Goal: Information Seeking & Learning: Check status

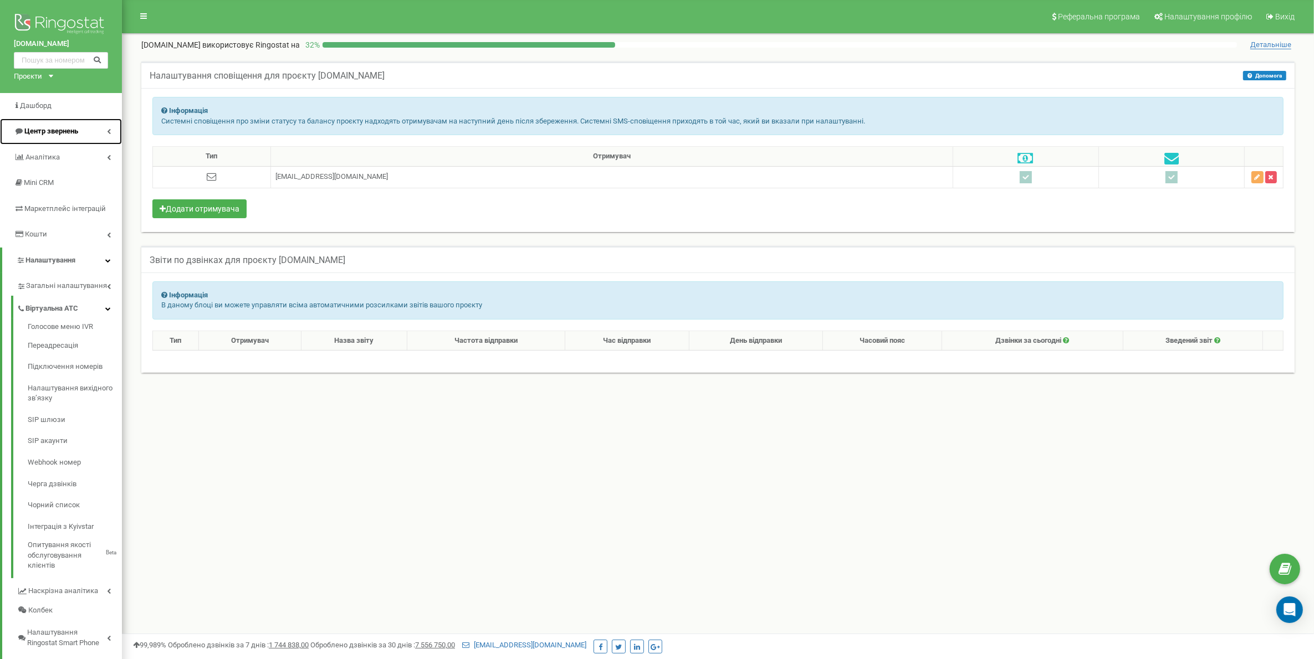
click at [58, 125] on link "Центр звернень" at bounding box center [61, 132] width 122 height 26
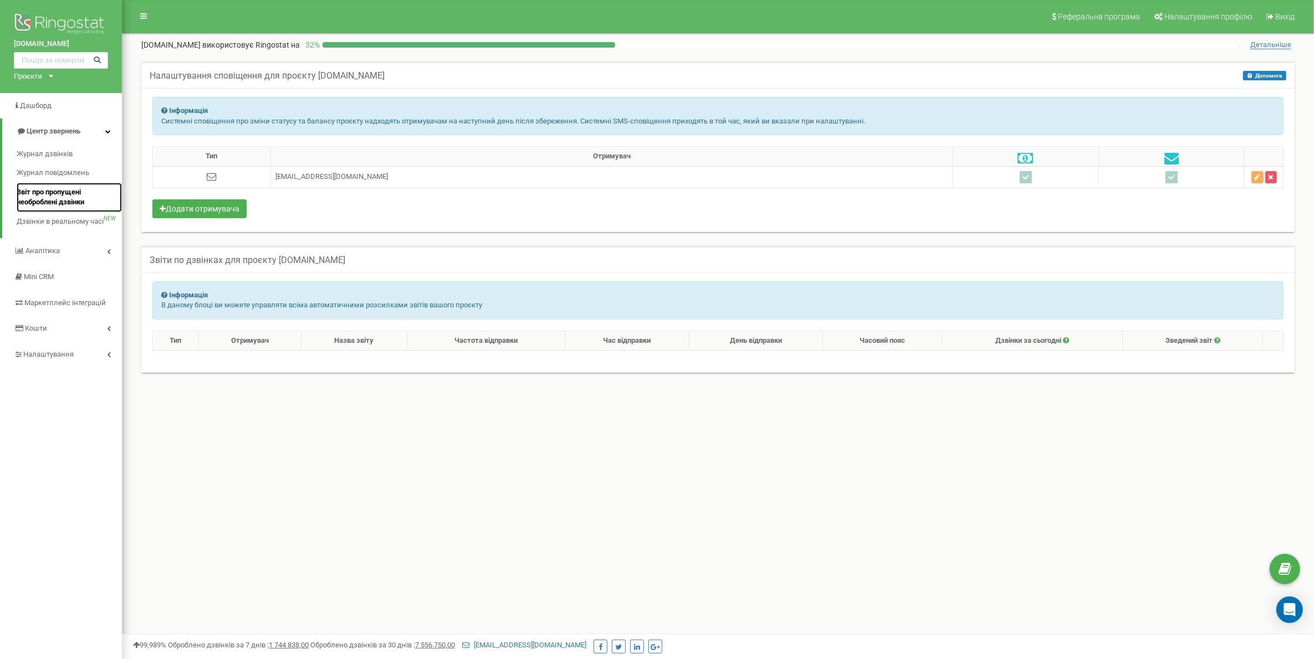
click at [62, 197] on span "Звіт про пропущені необроблені дзвінки" at bounding box center [67, 197] width 100 height 21
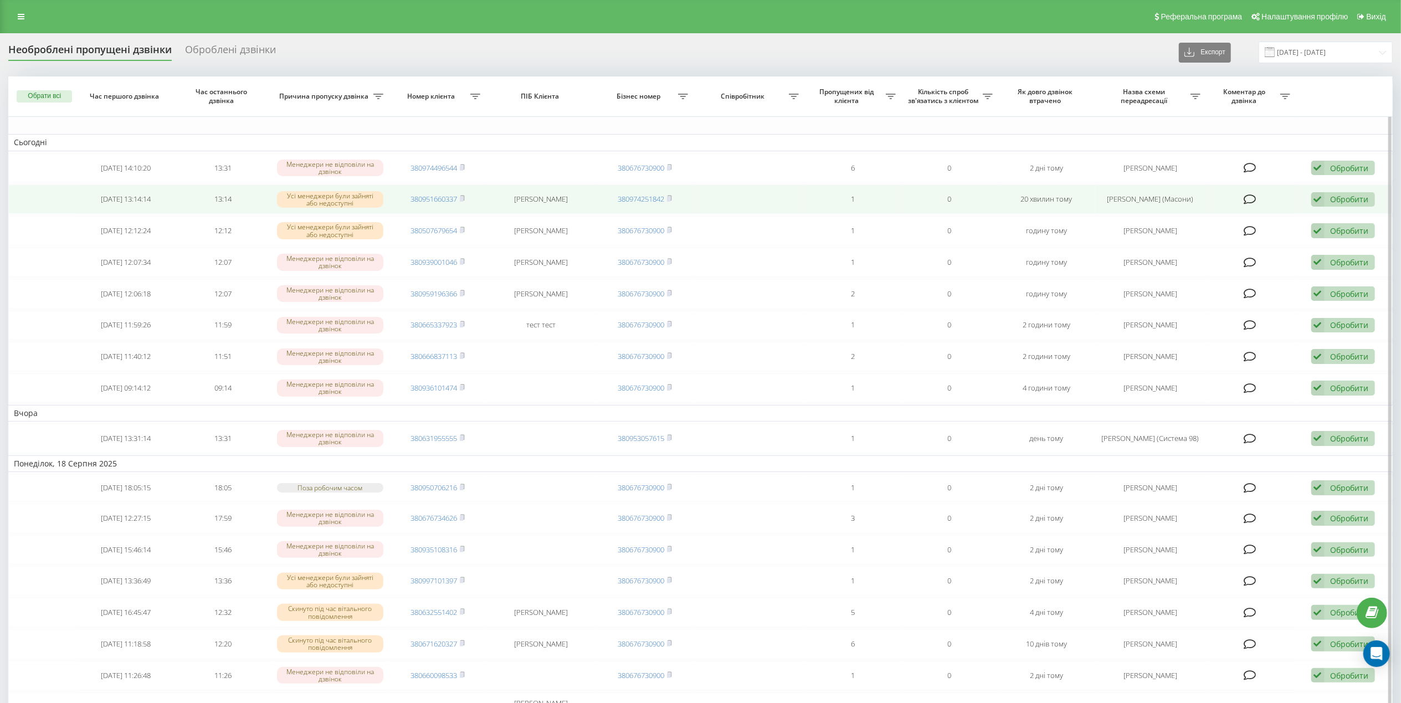
click at [1369, 197] on div "Обробити Не вдалося зв'язатися Зв'язався з клієнтом за допомогою іншого каналу …" at bounding box center [1344, 199] width 64 height 15
click at [1211, 239] on span "Зв'язався з клієнтом за допомогою іншого каналу" at bounding box center [1271, 237] width 190 height 11
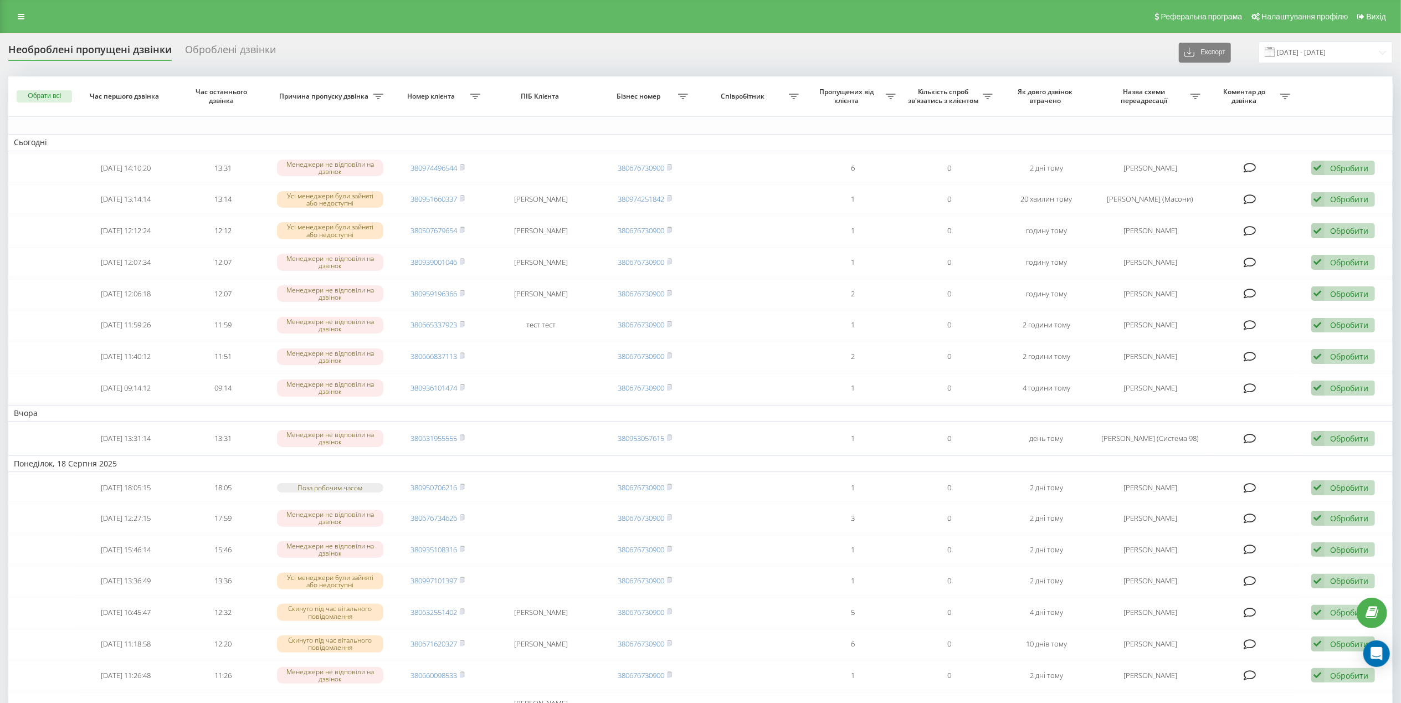
click at [236, 52] on div "Оброблені дзвінки" at bounding box center [230, 52] width 91 height 17
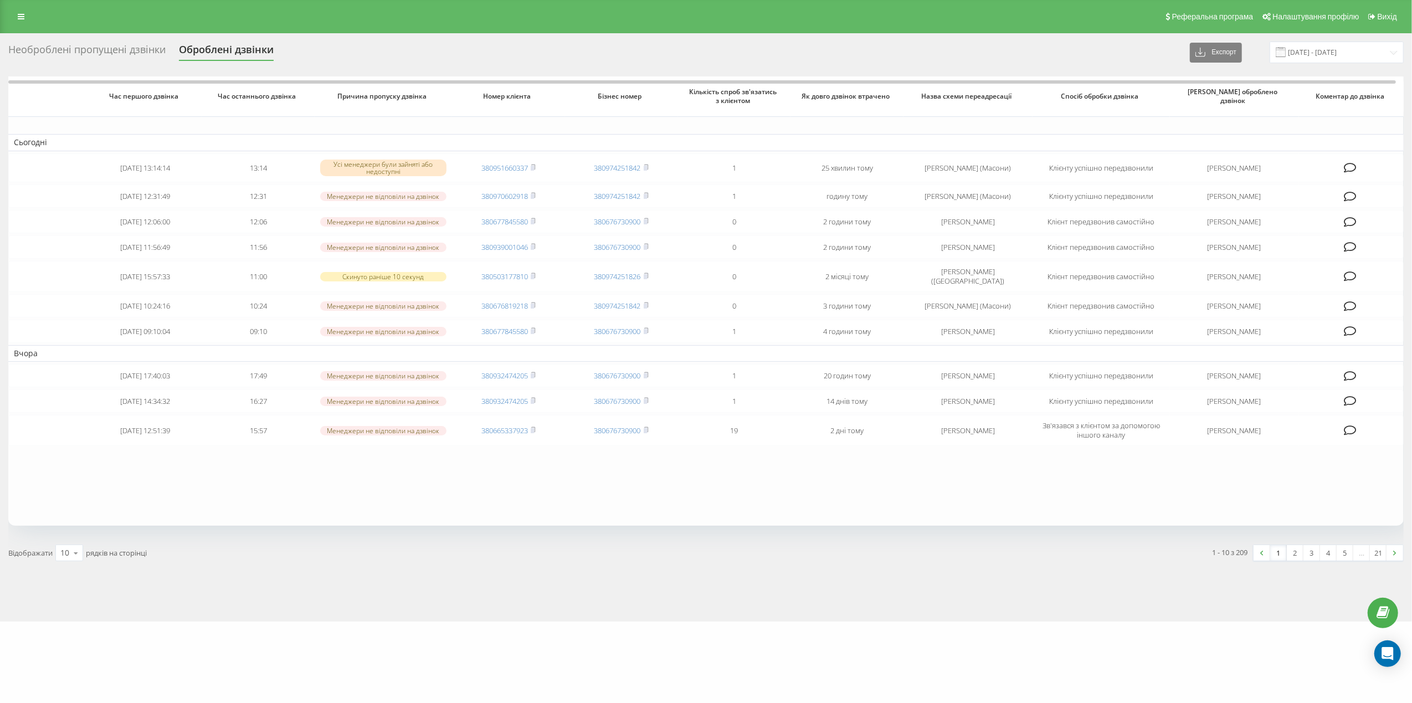
click at [96, 57] on div "Необроблені пропущені дзвінки" at bounding box center [86, 52] width 157 height 17
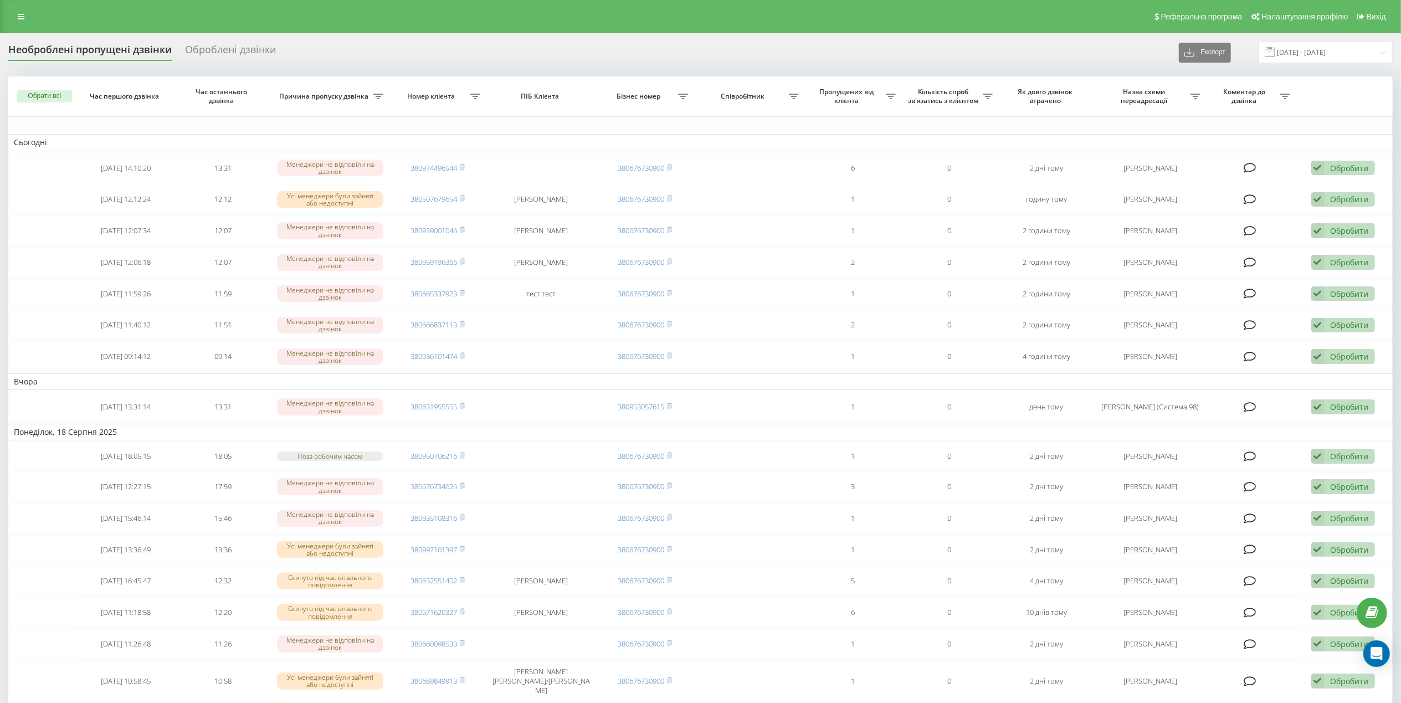
click at [31, 9] on div "Реферальна програма Налаштування профілю Вихід" at bounding box center [700, 16] width 1401 height 33
click at [23, 14] on icon at bounding box center [21, 17] width 7 height 8
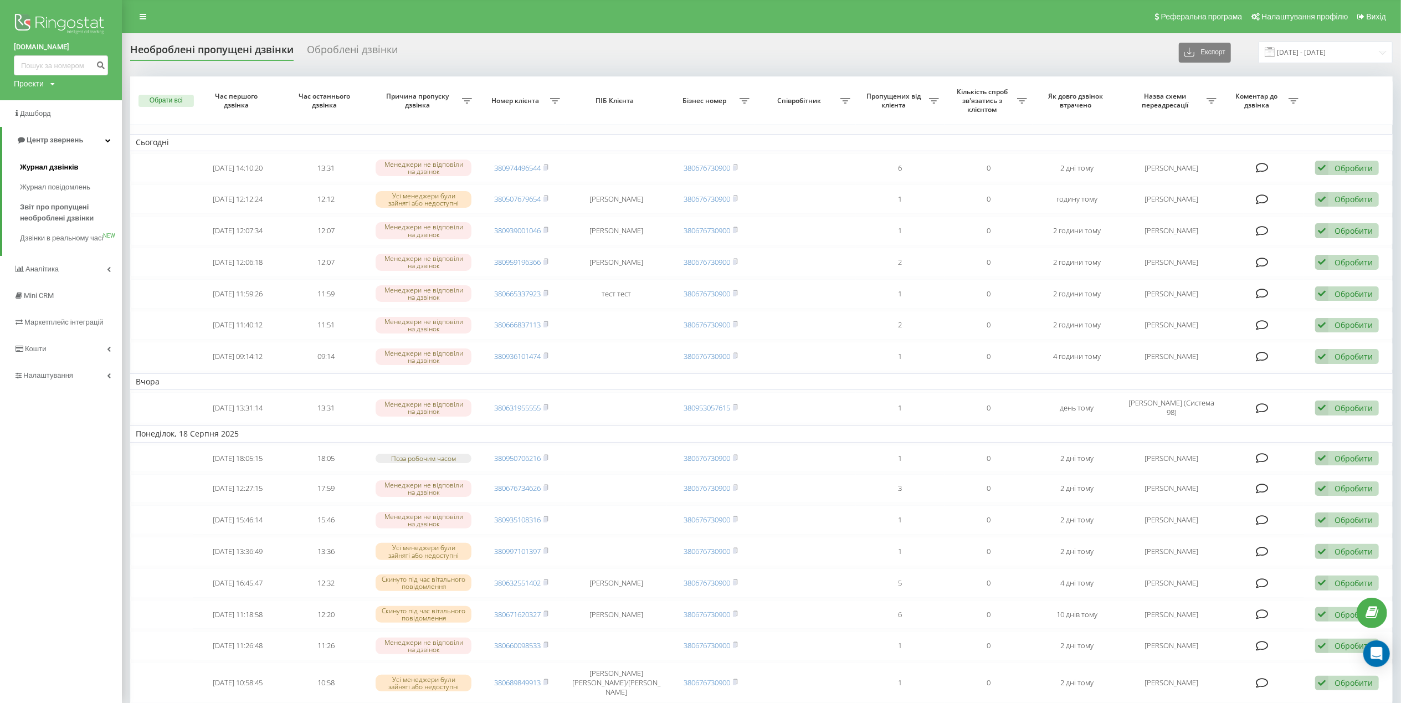
click at [48, 165] on span "Журнал дзвінків" at bounding box center [49, 167] width 59 height 11
